Goal: Task Accomplishment & Management: Complete application form

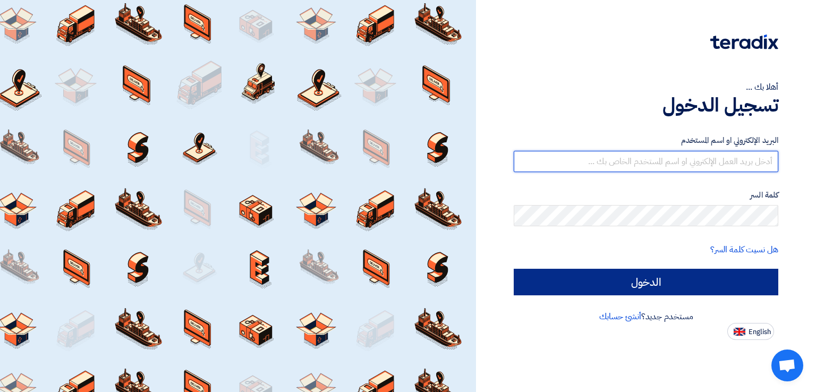
type input "[EMAIL_ADDRESS][DOMAIN_NAME]"
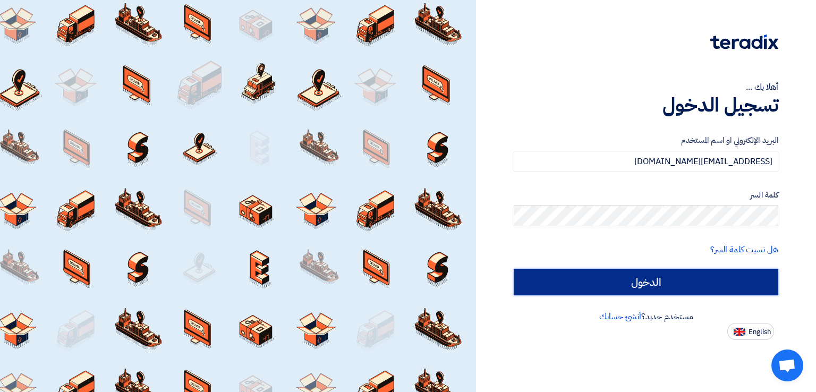
click at [615, 282] on input "الدخول" at bounding box center [646, 282] width 265 height 27
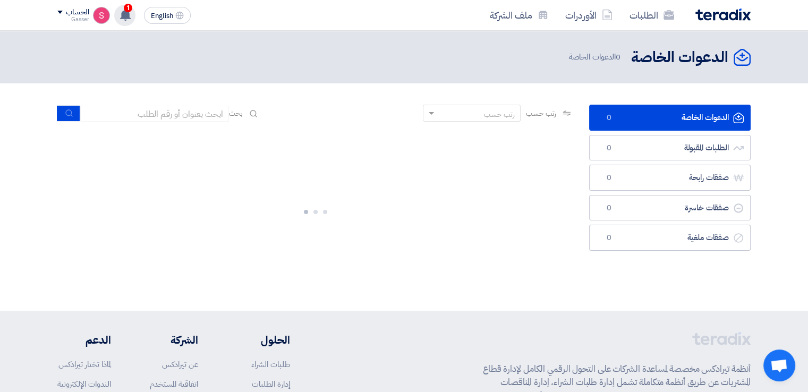
click at [128, 12] on use at bounding box center [125, 15] width 11 height 12
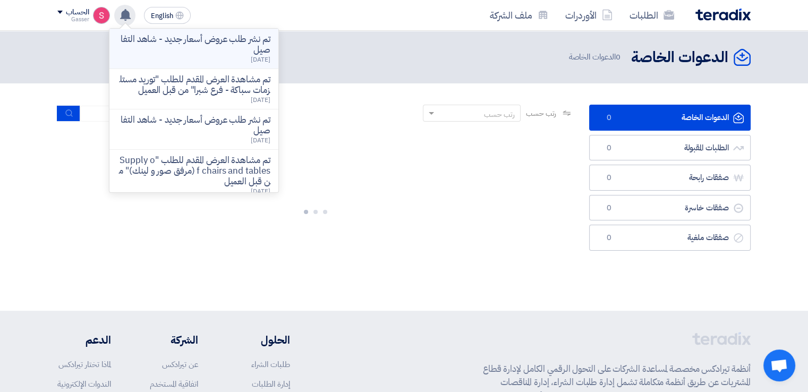
click at [208, 49] on p "تم نشر طلب عروض أسعار جديد - شاهد التفاصيل" at bounding box center [194, 44] width 152 height 21
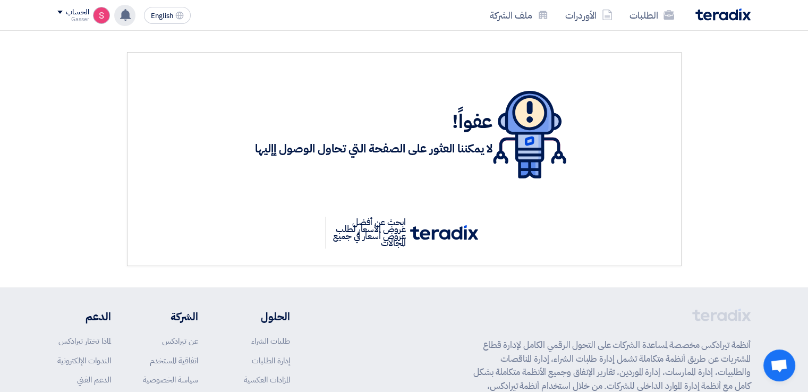
click at [126, 16] on use at bounding box center [125, 15] width 11 height 12
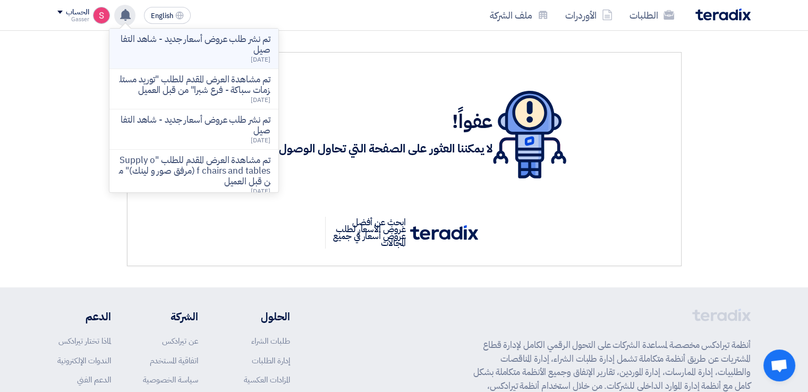
click at [217, 38] on p "تم نشر طلب عروض أسعار جديد - شاهد التفاصيل" at bounding box center [194, 44] width 152 height 21
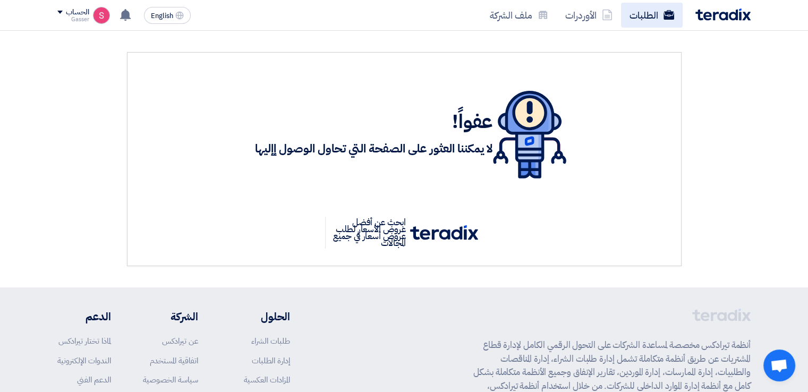
click at [661, 15] on link "الطلبات" at bounding box center [652, 15] width 62 height 25
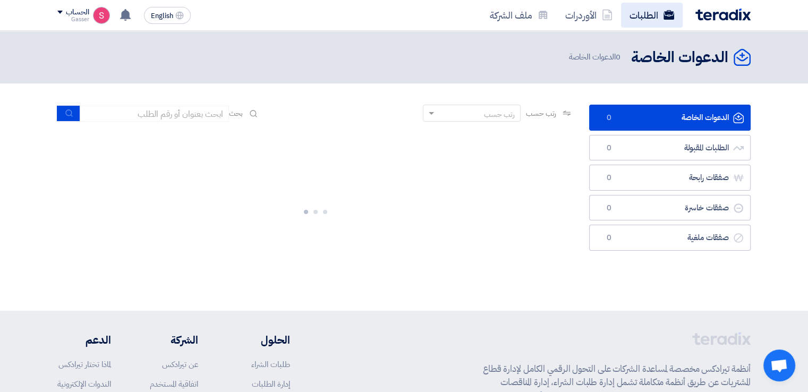
click at [653, 18] on link "الطلبات" at bounding box center [652, 15] width 62 height 25
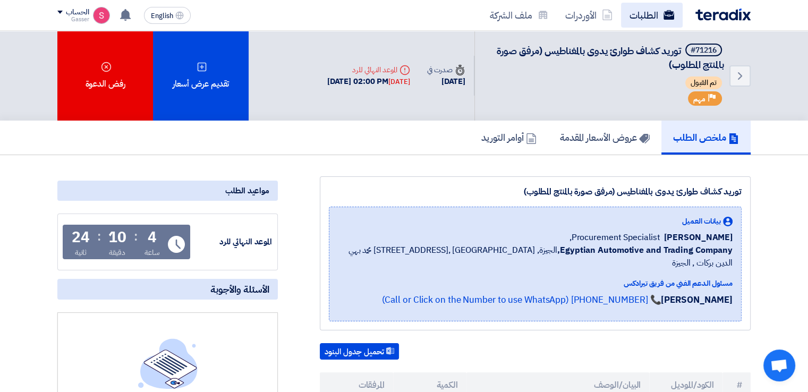
click at [657, 21] on link "الطلبات" at bounding box center [652, 15] width 62 height 25
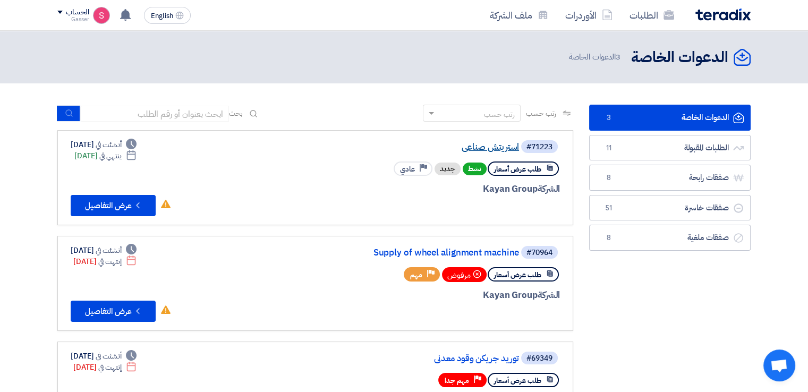
click at [506, 149] on link "استريتش صناعى" at bounding box center [412, 147] width 212 height 10
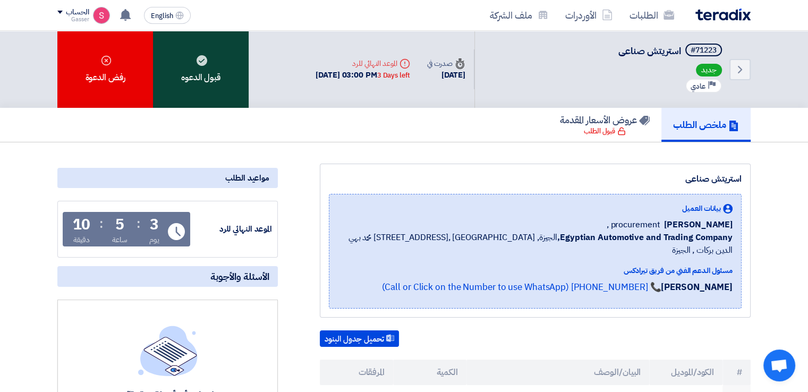
click at [194, 60] on div "قبول الدعوه" at bounding box center [201, 69] width 96 height 77
